Goal: Information Seeking & Learning: Learn about a topic

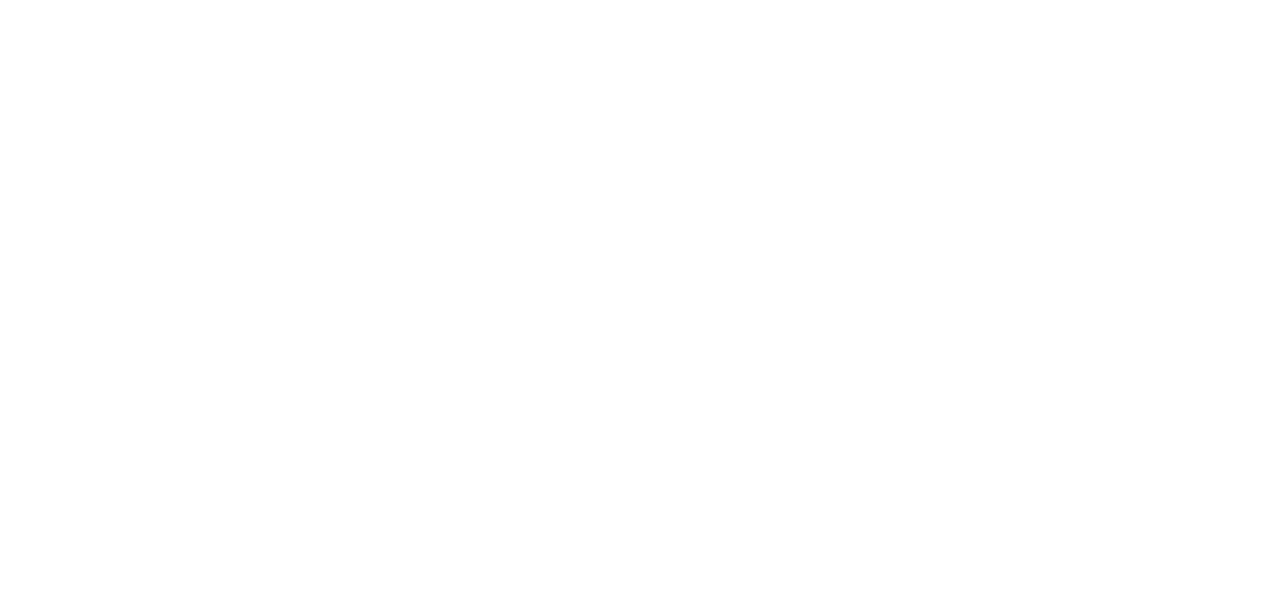
select select "Song"
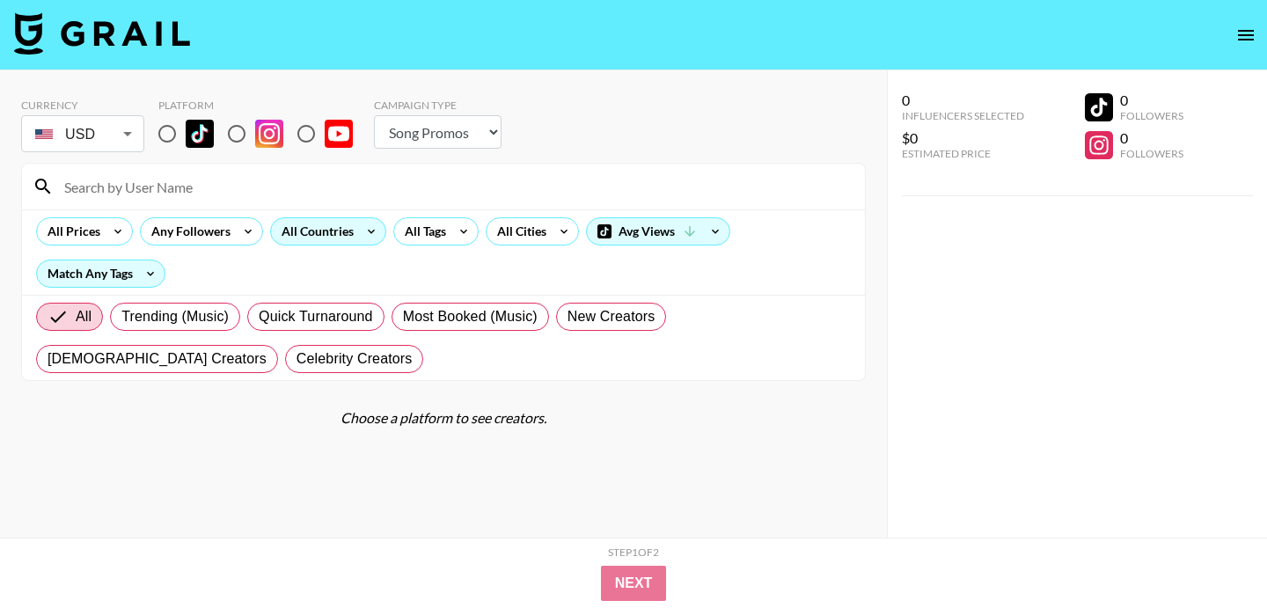
click at [338, 234] on div "All Countries" at bounding box center [314, 231] width 86 height 26
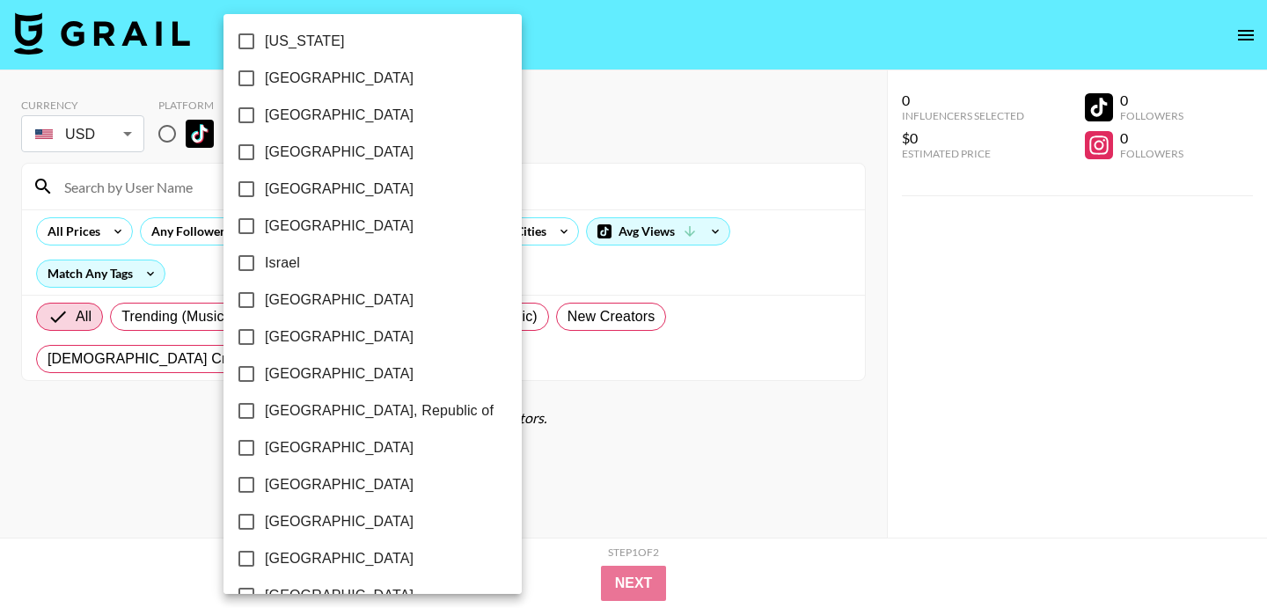
scroll to position [633, 0]
click at [239, 185] on input "[GEOGRAPHIC_DATA]" at bounding box center [246, 189] width 37 height 37
checkbox input "true"
click at [559, 181] on div at bounding box center [633, 304] width 1267 height 608
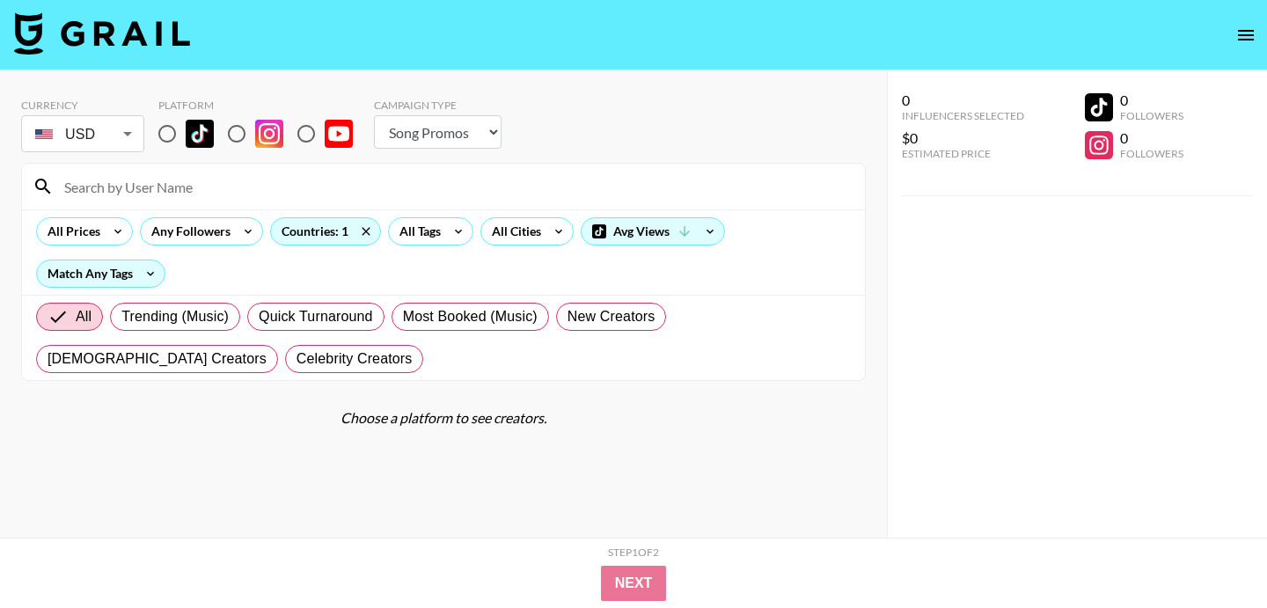
click at [367, 175] on input at bounding box center [454, 186] width 800 height 28
click at [162, 143] on input "radio" at bounding box center [167, 133] width 37 height 37
radio input "true"
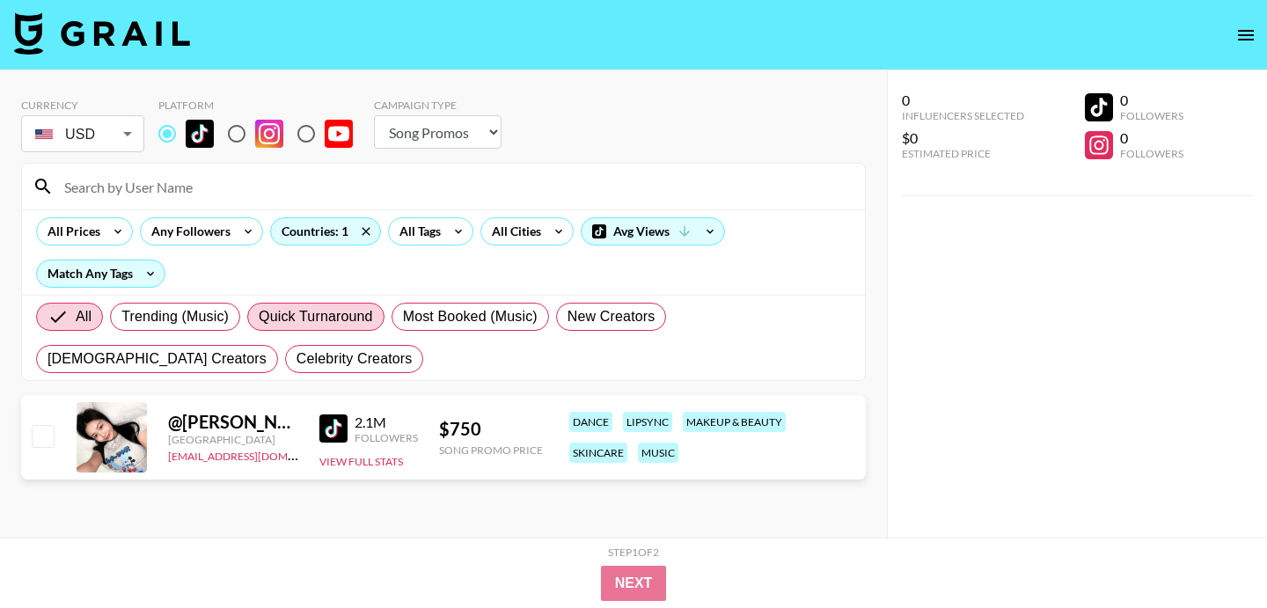
scroll to position [33, 0]
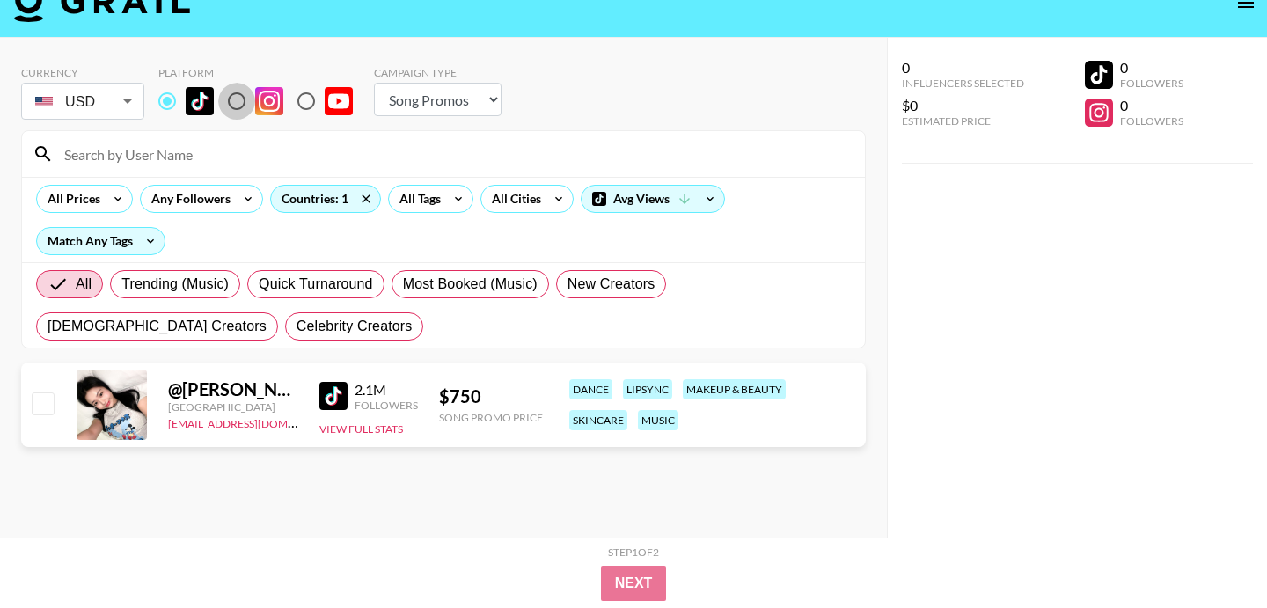
click at [241, 103] on input "radio" at bounding box center [236, 101] width 37 height 37
radio input "true"
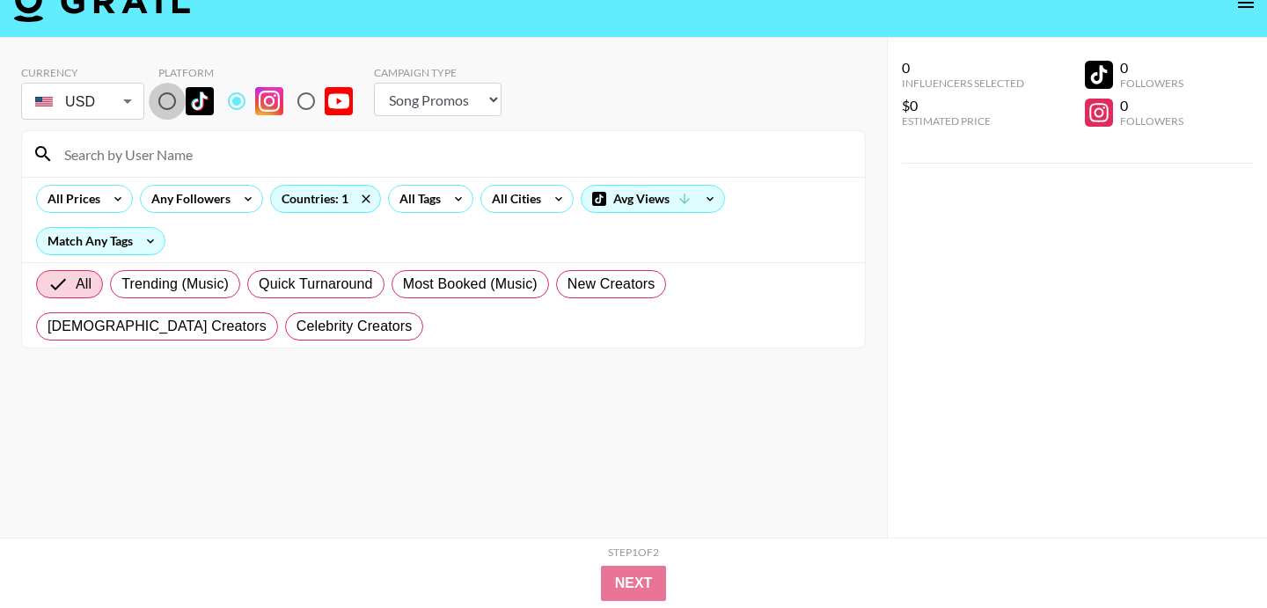
click at [164, 99] on input "radio" at bounding box center [167, 101] width 37 height 37
radio input "true"
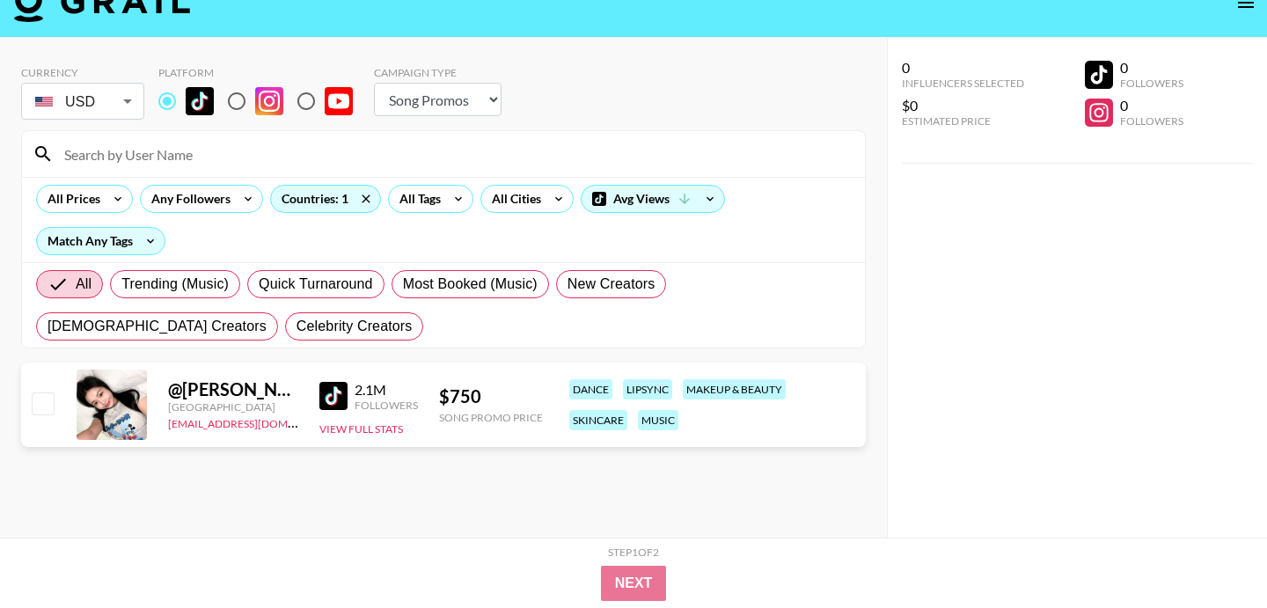
click at [336, 393] on img at bounding box center [333, 396] width 28 height 28
